Goal: Find specific page/section: Find specific page/section

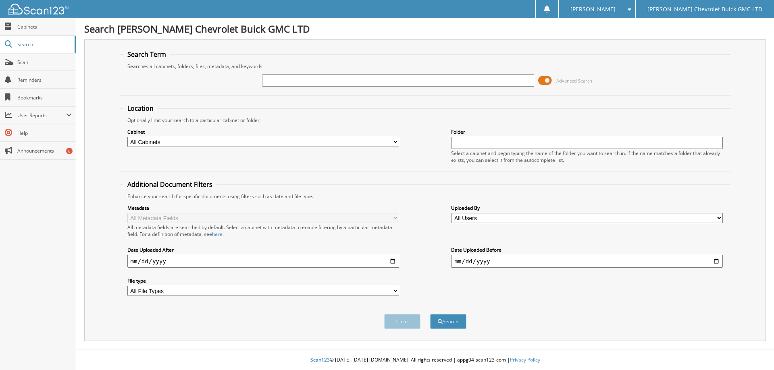
click at [541, 81] on span at bounding box center [545, 81] width 14 height 12
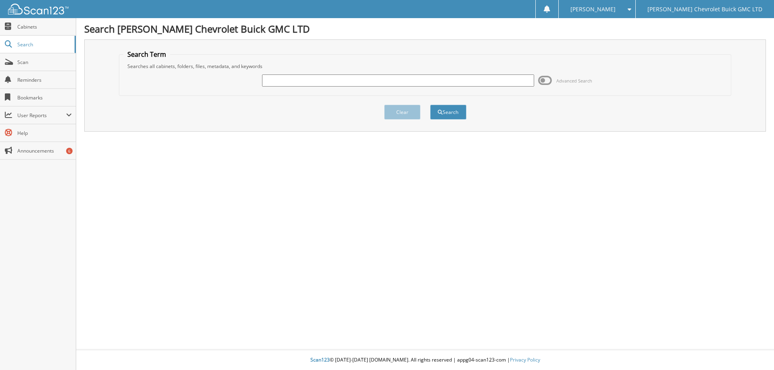
click at [293, 82] on input "text" at bounding box center [398, 81] width 272 height 12
type input "Crawford"
click at [447, 112] on button "Search" at bounding box center [448, 112] width 36 height 15
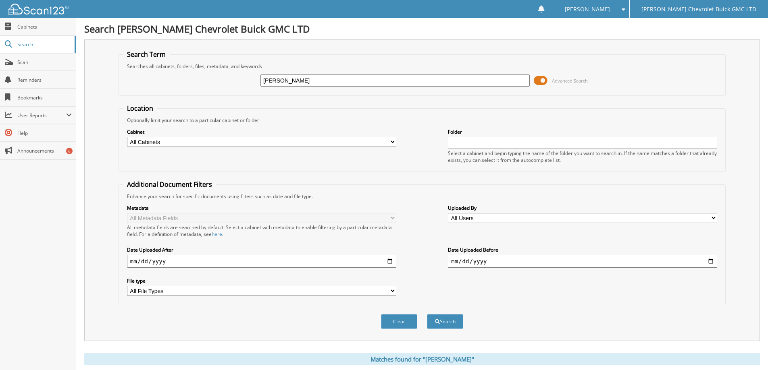
click at [538, 80] on span at bounding box center [541, 81] width 14 height 12
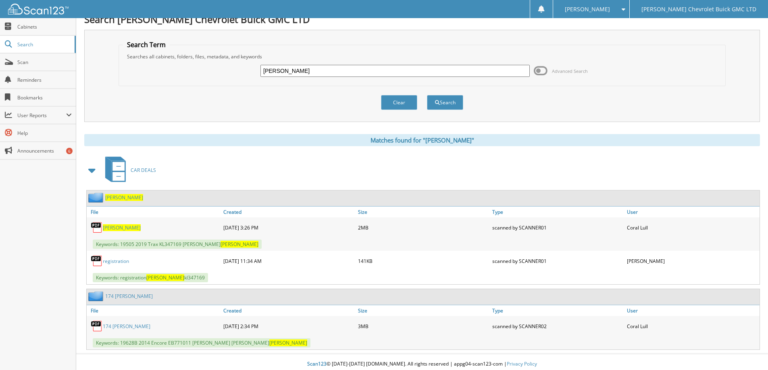
scroll to position [14, 0]
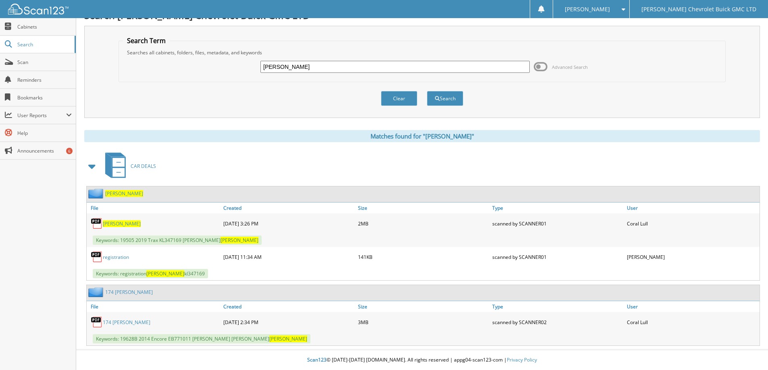
click at [115, 222] on span "Crawford" at bounding box center [122, 224] width 38 height 7
click at [625, 8] on span at bounding box center [622, 9] width 8 height 6
click at [629, 38] on link "Logout" at bounding box center [591, 39] width 76 height 14
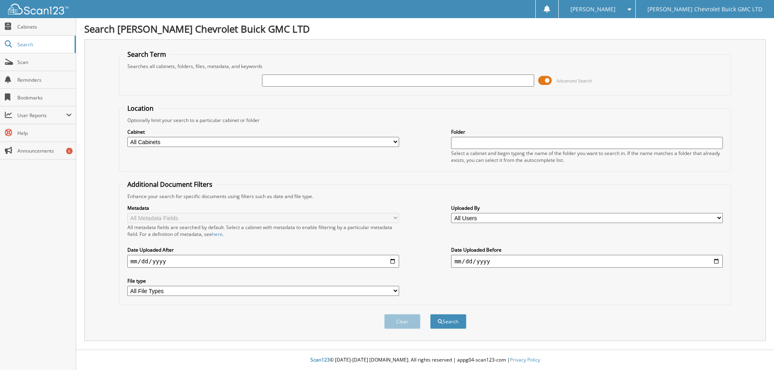
click at [543, 81] on span at bounding box center [545, 81] width 14 height 12
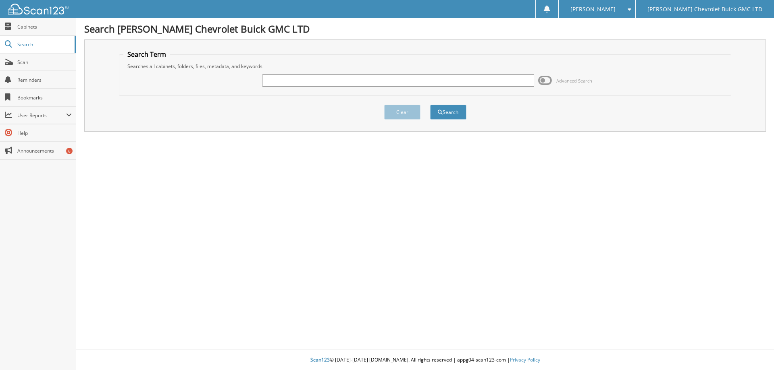
click at [337, 79] on input "text" at bounding box center [398, 81] width 272 height 12
type input "[PERSON_NAME]"
click at [449, 112] on button "Search" at bounding box center [448, 112] width 36 height 15
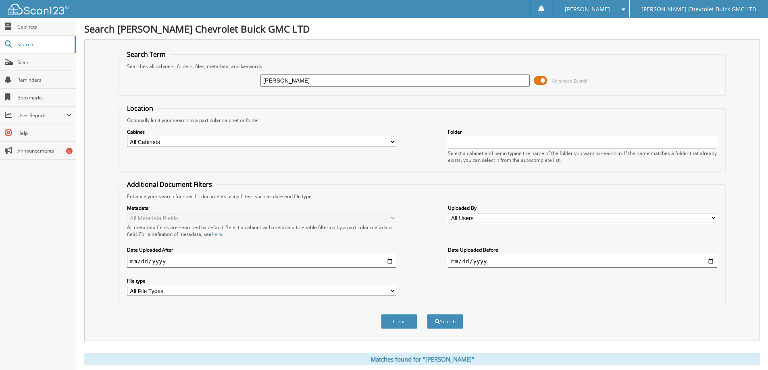
click at [536, 82] on span at bounding box center [541, 81] width 14 height 12
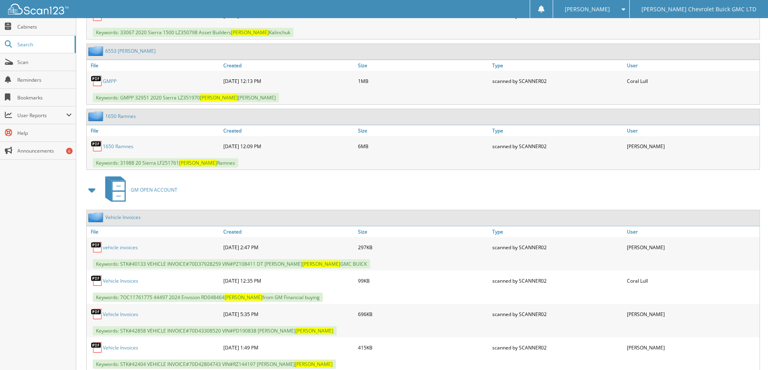
scroll to position [2668, 0]
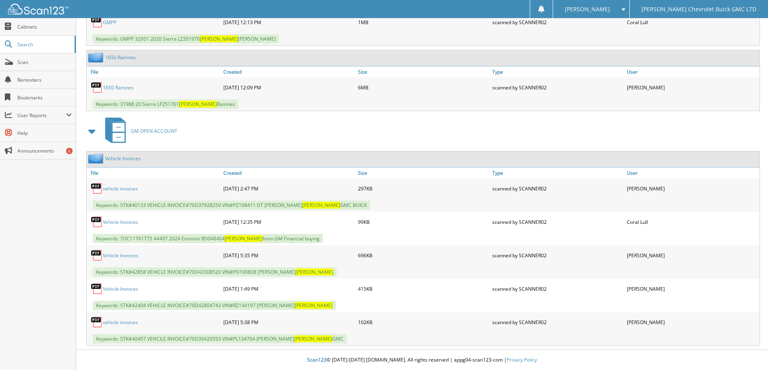
click at [625, 8] on span at bounding box center [622, 9] width 8 height 6
click at [622, 37] on link "Logout" at bounding box center [591, 39] width 76 height 14
